Goal: Information Seeking & Learning: Learn about a topic

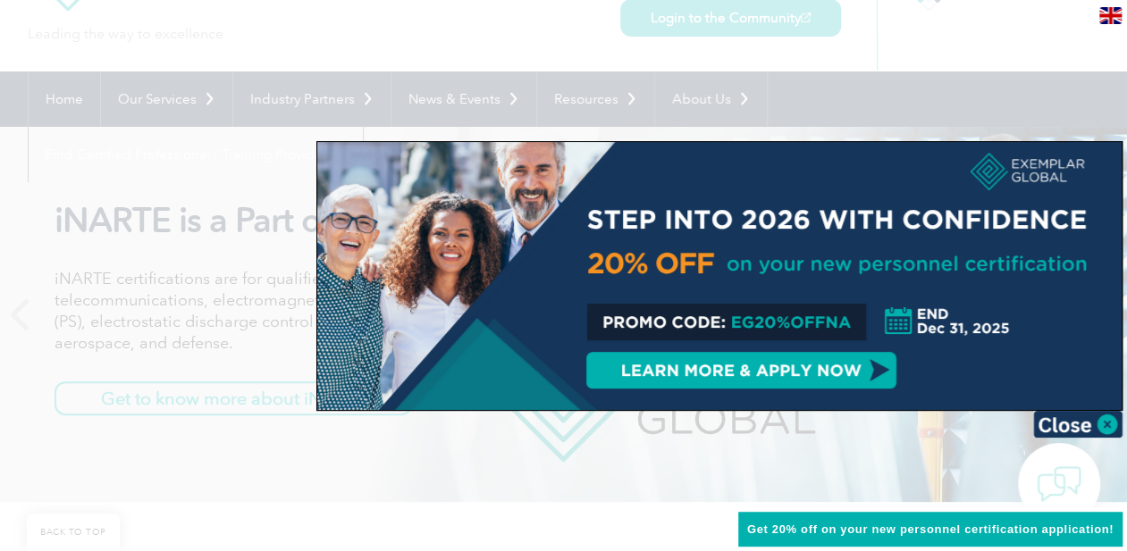
scroll to position [179, 0]
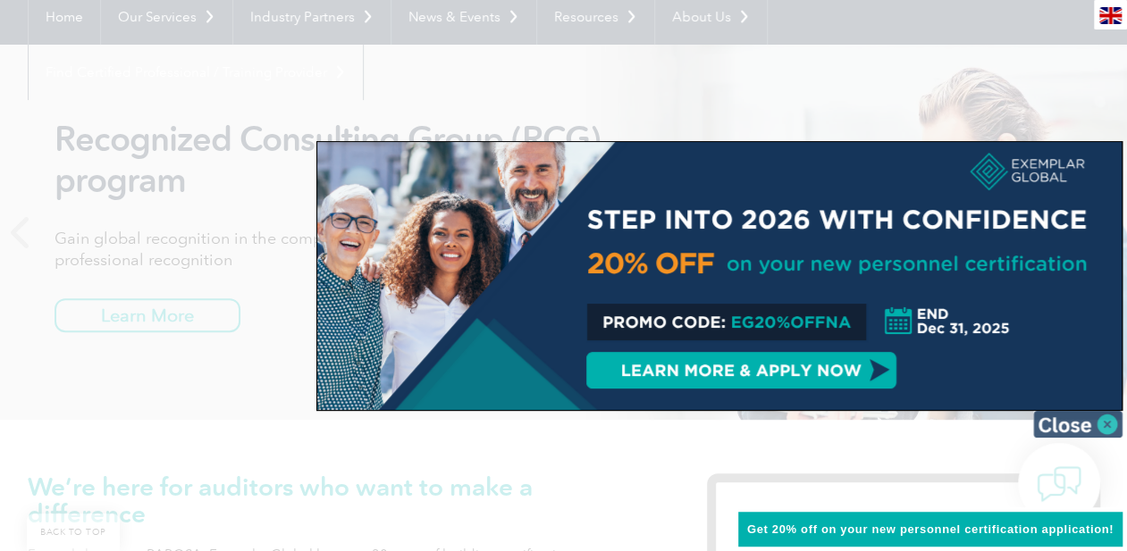
click at [833, 427] on img at bounding box center [1077, 424] width 89 height 27
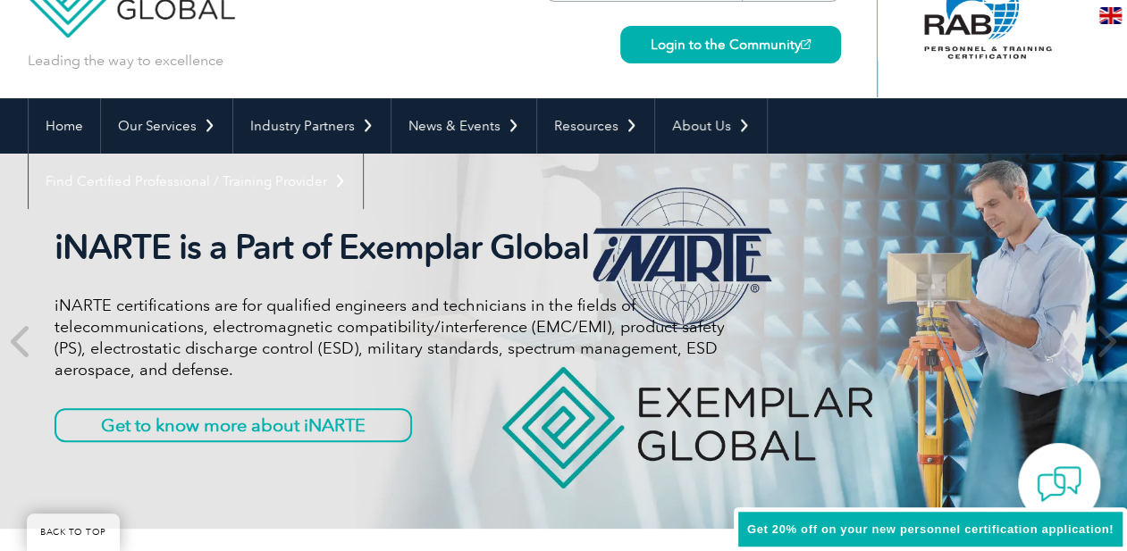
scroll to position [0, 0]
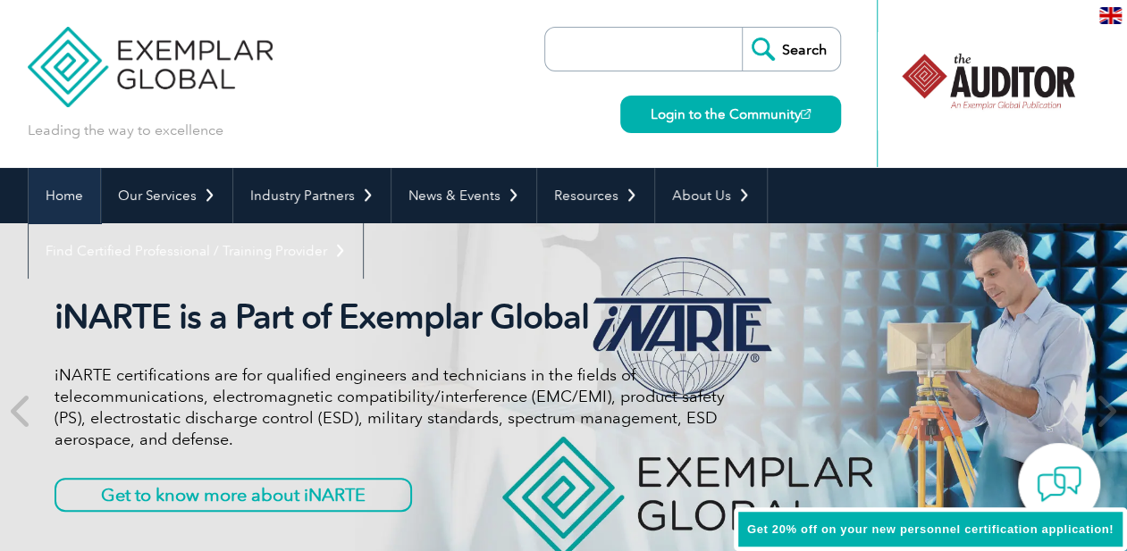
click at [71, 188] on link "Home" at bounding box center [64, 195] width 71 height 55
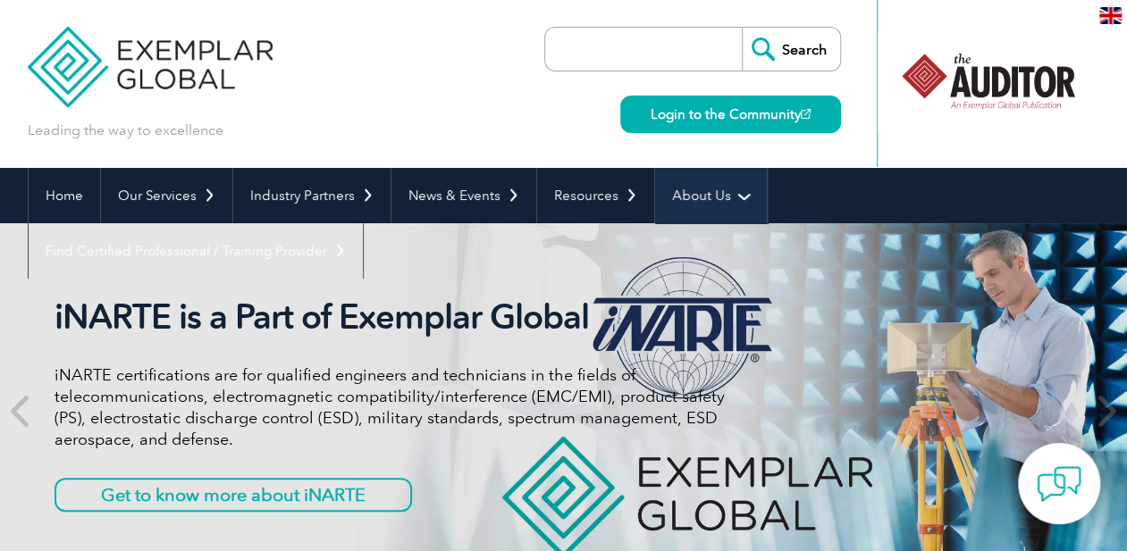
click at [692, 205] on link "About Us" at bounding box center [711, 195] width 112 height 55
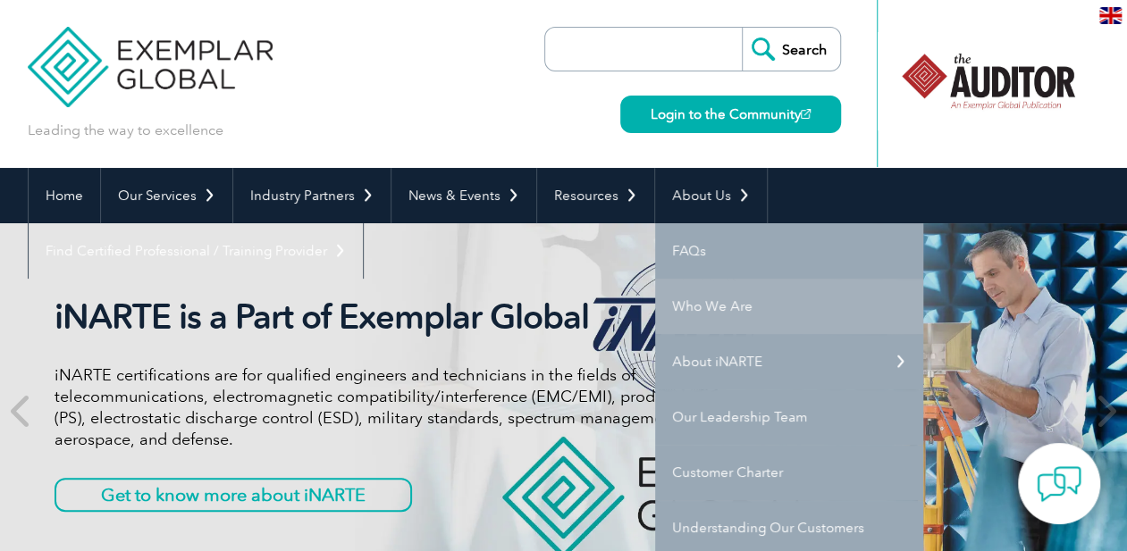
click at [722, 310] on link "Who We Are" at bounding box center [789, 306] width 268 height 55
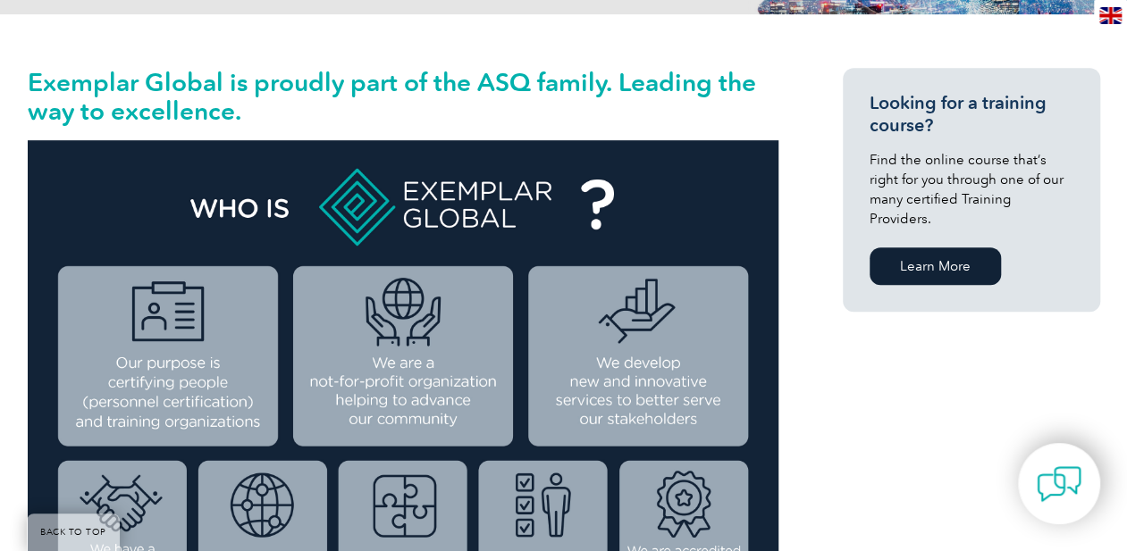
scroll to position [268, 0]
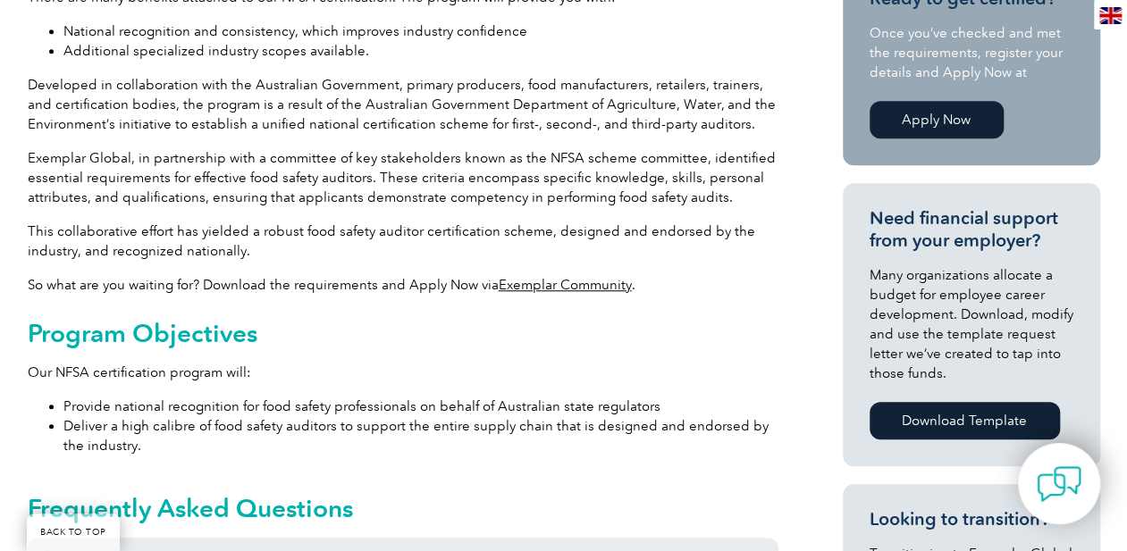
scroll to position [172, 0]
